Goal: Check status: Check status

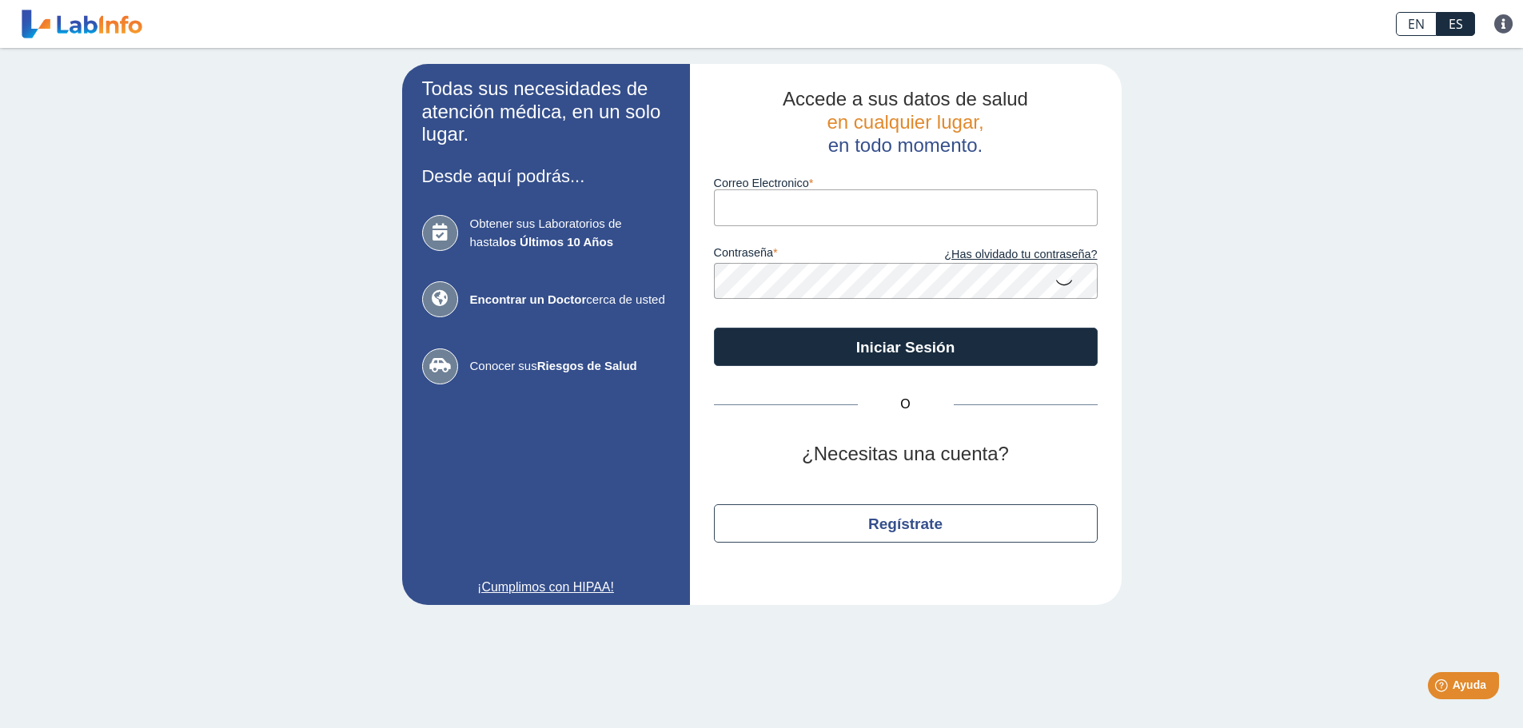
click at [855, 207] on input "Correo Electronico" at bounding box center [906, 207] width 384 height 36
click at [856, 208] on input "abueloshaq" at bounding box center [906, 207] width 384 height 36
drag, startPoint x: 856, startPoint y: 208, endPoint x: 705, endPoint y: 210, distance: 151.1
click at [705, 210] on div "Accede a sus datos de salud en cualquier lugar, en todo momento. Correo Electro…" at bounding box center [906, 334] width 432 height 541
type input "[EMAIL_ADDRESS][DOMAIN_NAME]"
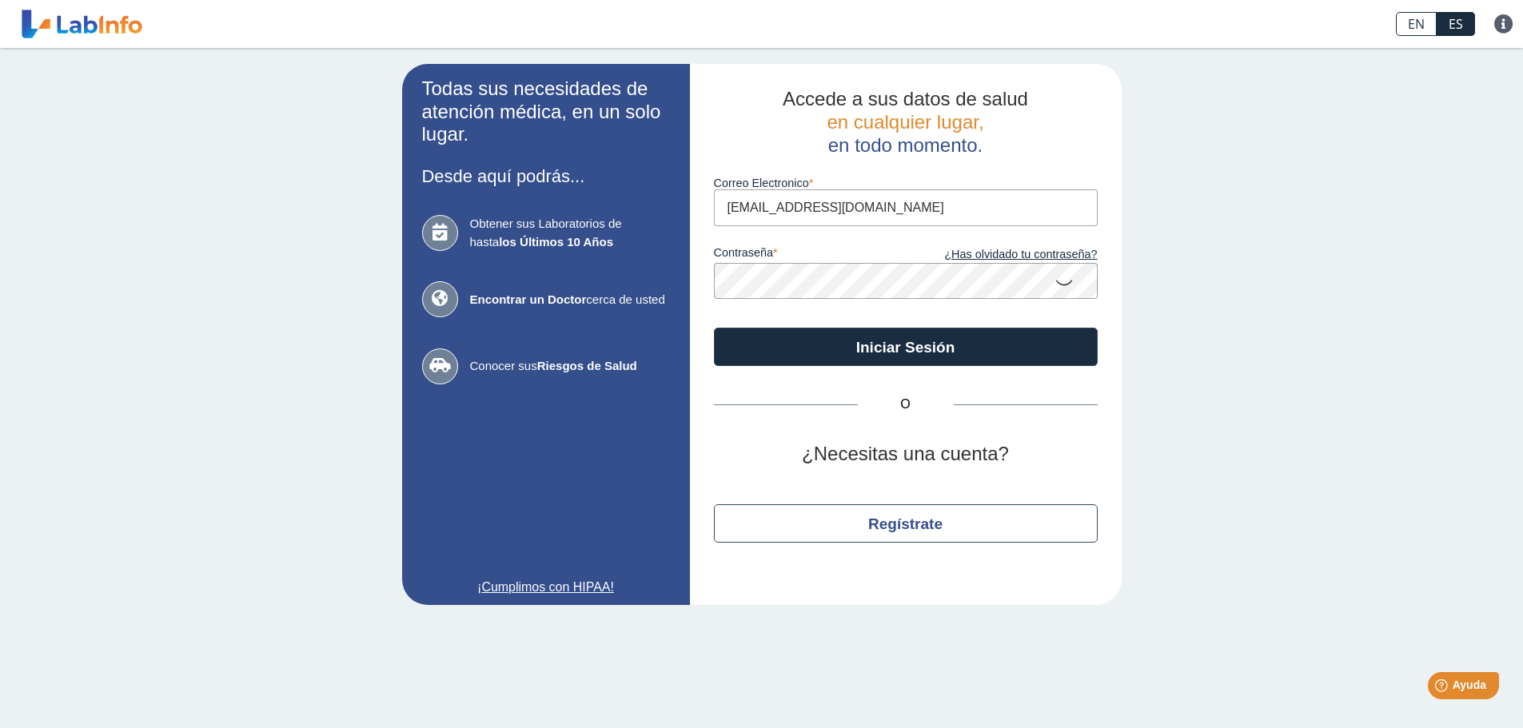
click at [714, 328] on button "Iniciar Sesión" at bounding box center [906, 347] width 384 height 38
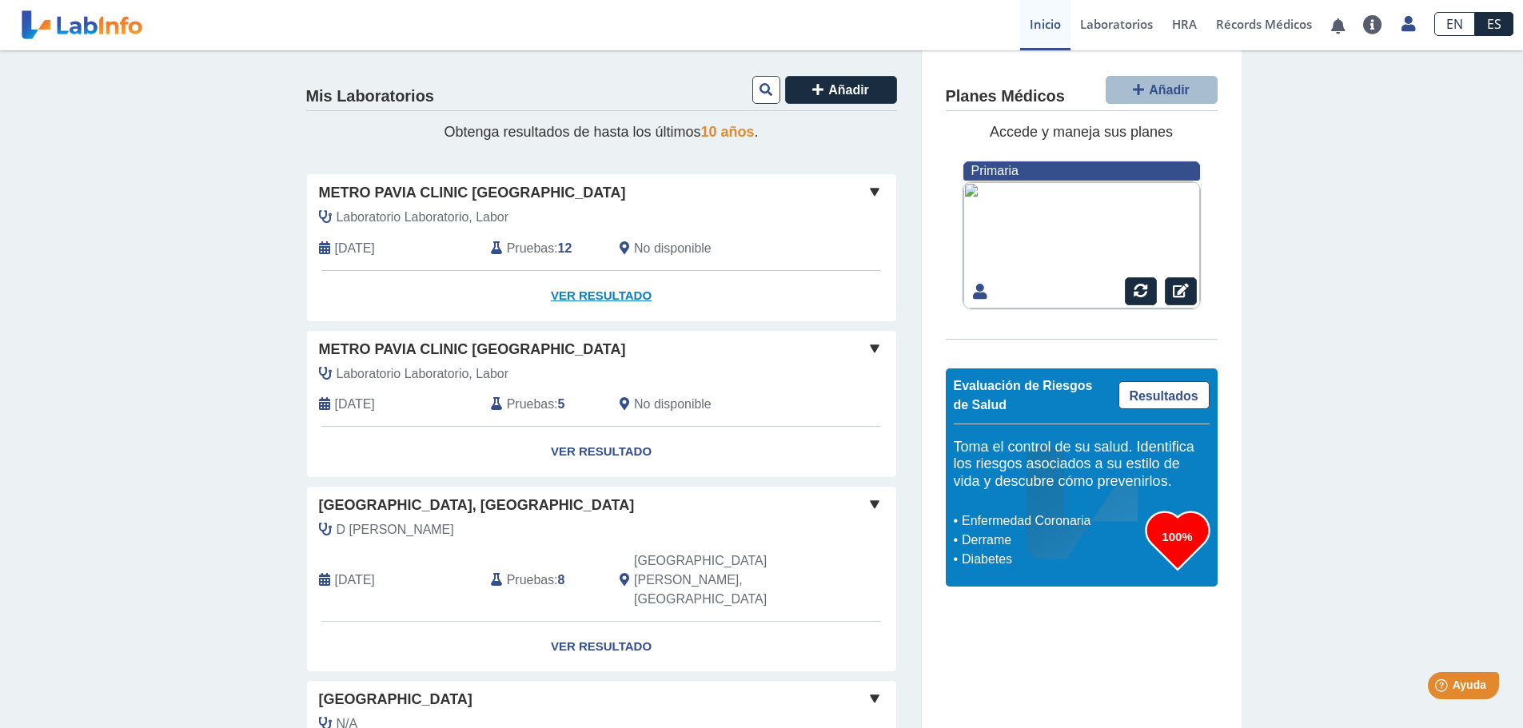
click at [590, 287] on link "Ver Resultado" at bounding box center [601, 296] width 589 height 50
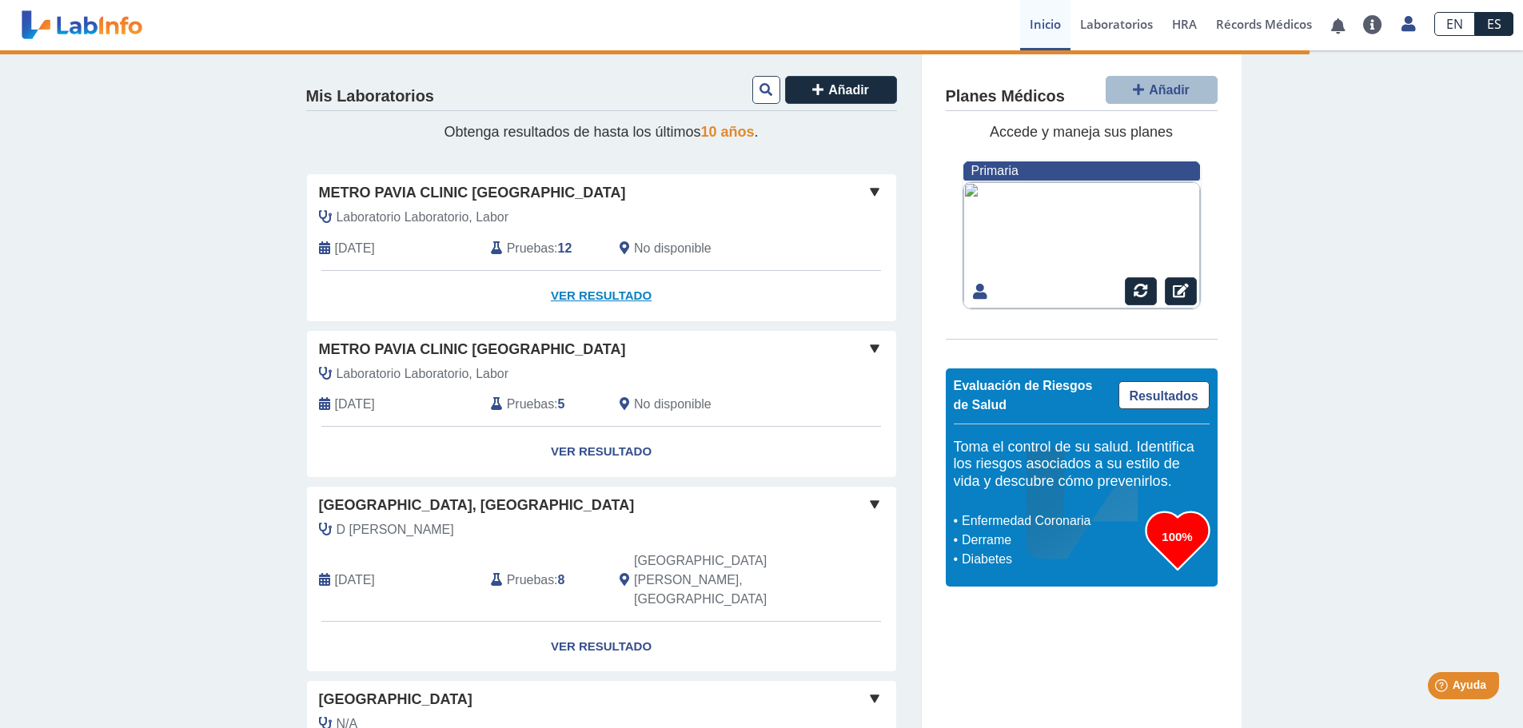
click at [590, 296] on link "Ver Resultado" at bounding box center [601, 296] width 589 height 50
click at [544, 245] on span "Pruebas" at bounding box center [530, 248] width 47 height 19
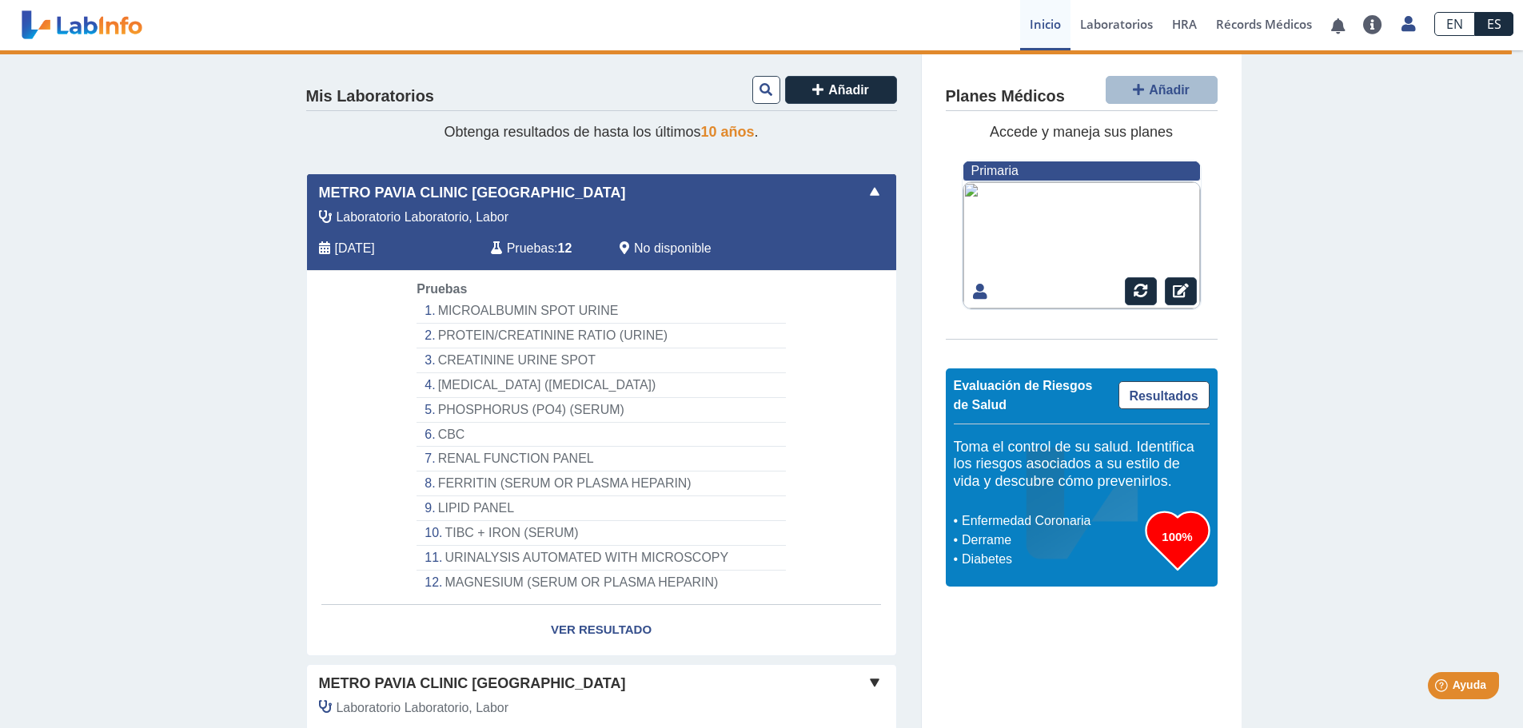
click at [454, 433] on li "CBC" at bounding box center [601, 435] width 369 height 25
click at [442, 430] on li "CBC" at bounding box center [601, 435] width 369 height 25
